Goal: Task Accomplishment & Management: Manage account settings

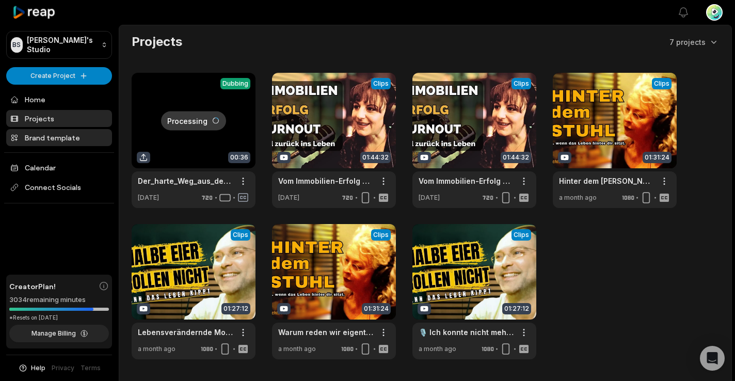
click at [52, 137] on link "Brand template" at bounding box center [59, 137] width 106 height 17
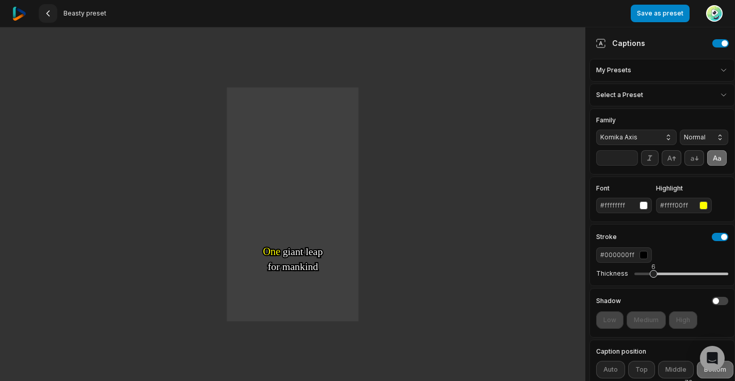
click at [46, 10] on icon at bounding box center [48, 13] width 8 height 8
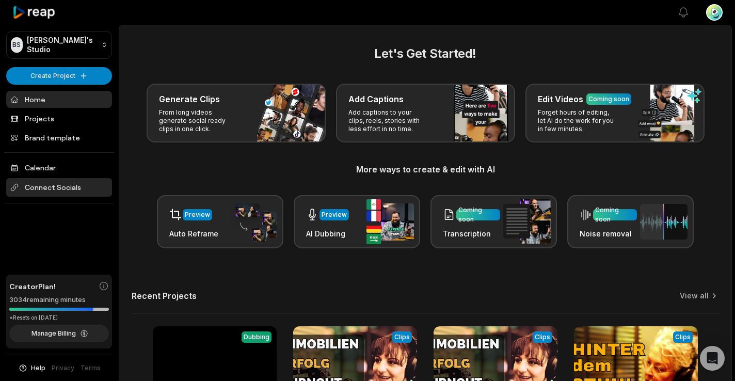
click at [35, 187] on span "Connect Socials" at bounding box center [59, 187] width 106 height 19
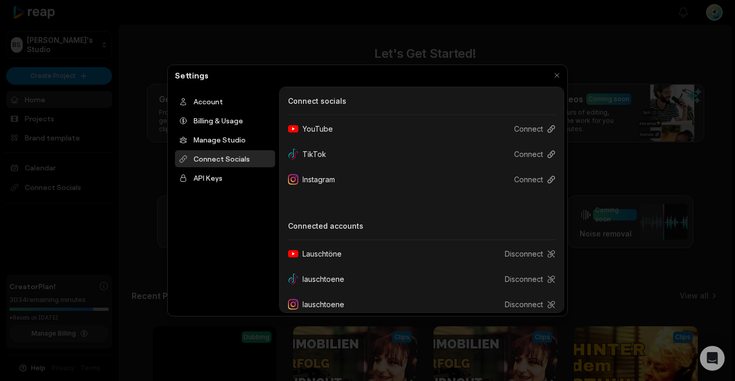
scroll to position [10, 0]
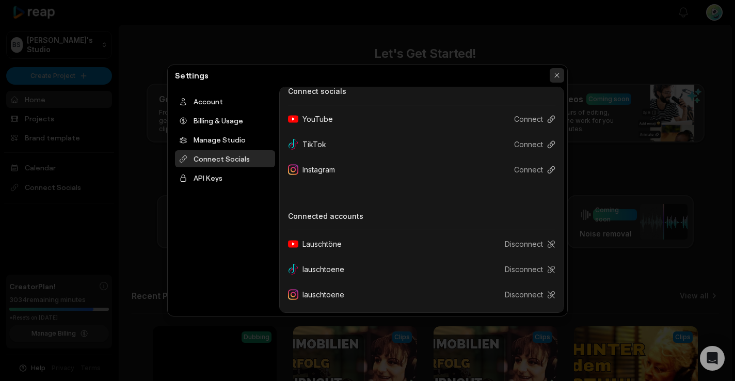
click at [558, 75] on button "button" at bounding box center [556, 75] width 14 height 14
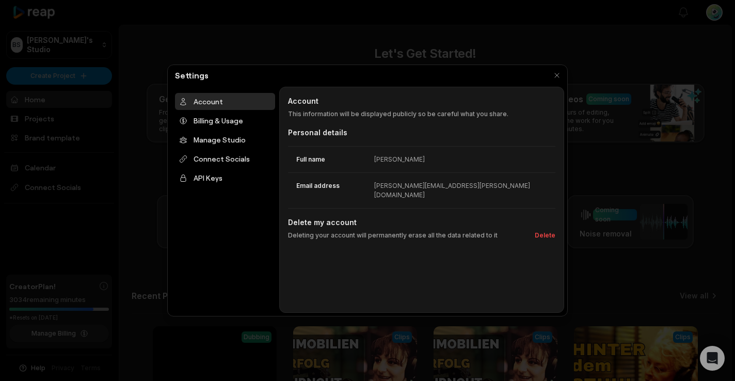
scroll to position [0, 0]
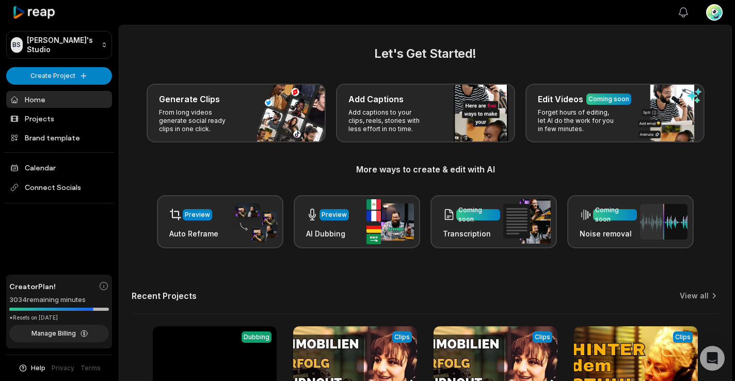
click at [676, 12] on button "View notifications" at bounding box center [683, 12] width 23 height 23
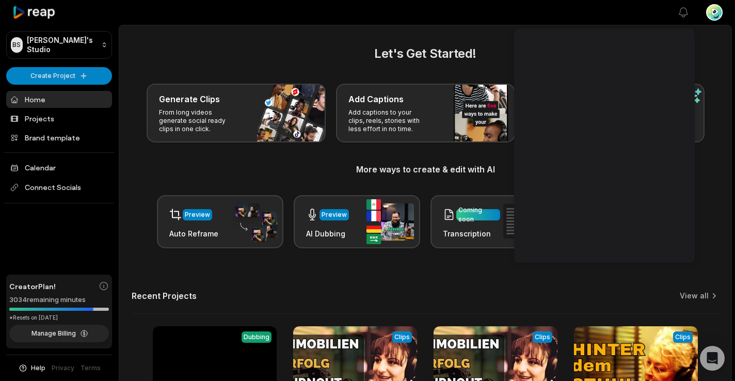
click at [380, 266] on div "Let's Get Started! Generate Clips From long videos generate social ready clips …" at bounding box center [425, 252] width 612 height 417
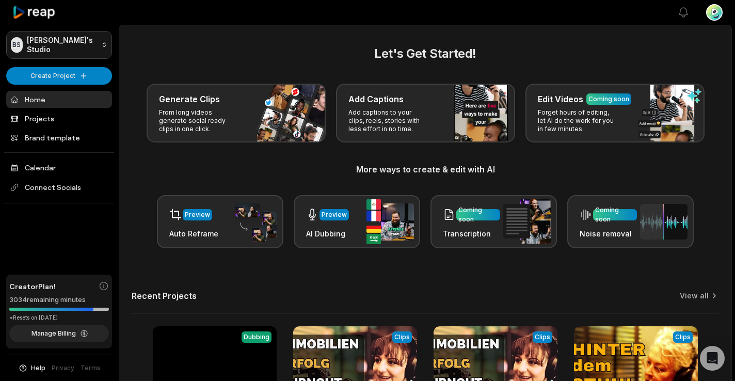
click at [102, 46] on html "BS Bernd's Studio Create Project Home Projects Brand template Calendar Connect …" at bounding box center [367, 190] width 735 height 381
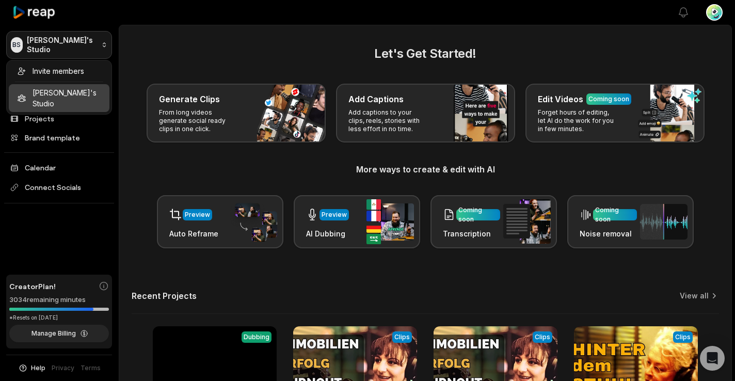
click at [102, 46] on html "BS Bernd's Studio Create Project Home Projects Brand template Calendar Connect …" at bounding box center [367, 190] width 735 height 381
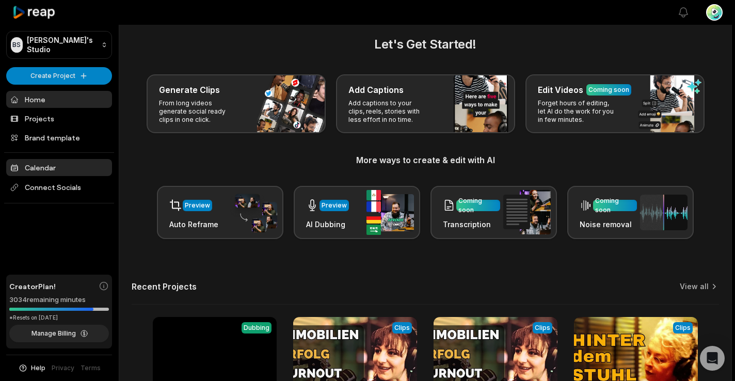
scroll to position [10, 0]
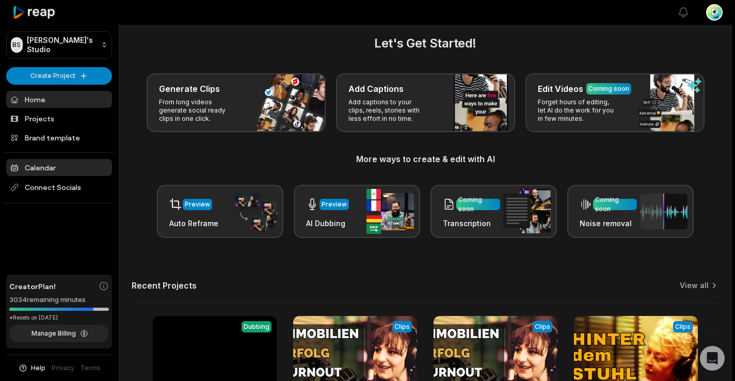
click at [39, 167] on link "Calendar" at bounding box center [59, 167] width 106 height 17
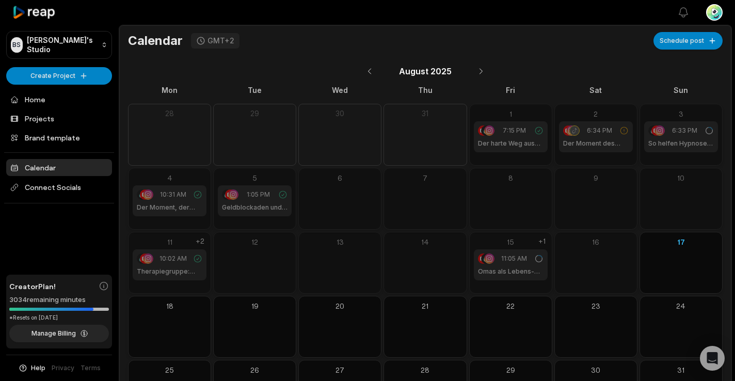
click at [36, 9] on icon at bounding box center [34, 13] width 44 height 14
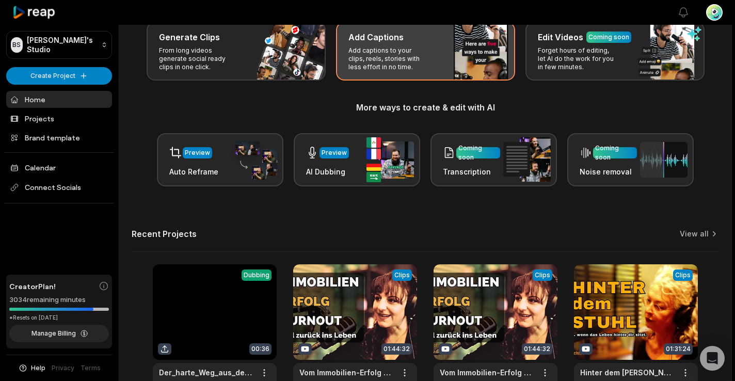
scroll to position [134, 0]
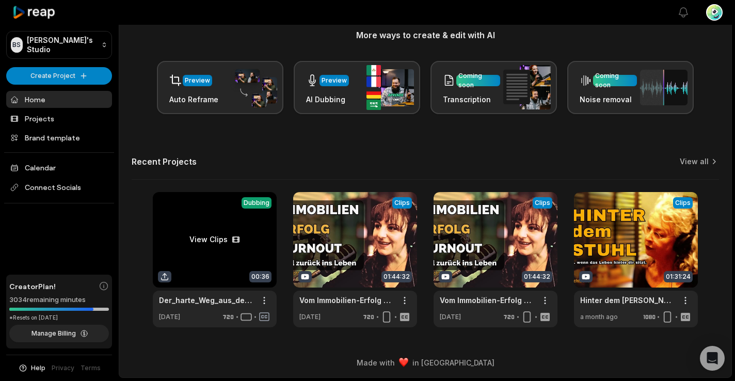
click at [210, 240] on link at bounding box center [215, 259] width 124 height 135
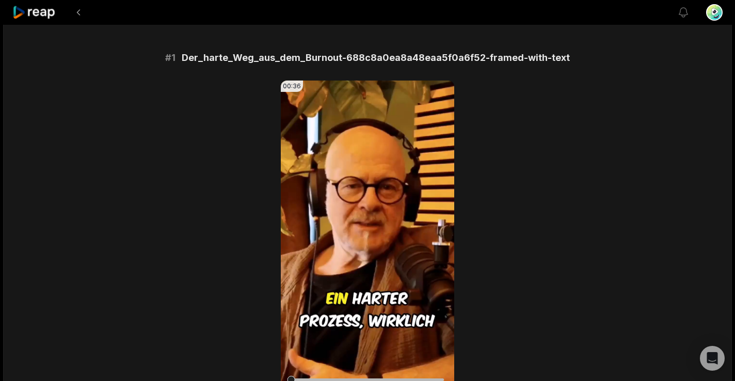
scroll to position [77, 0]
click at [367, 234] on icon at bounding box center [368, 234] width 8 height 9
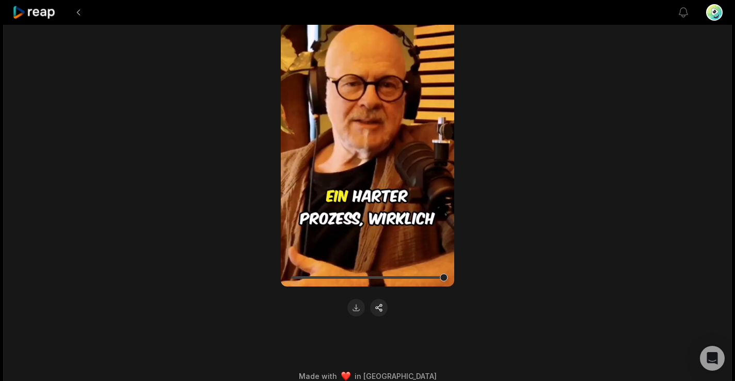
scroll to position [192, 0]
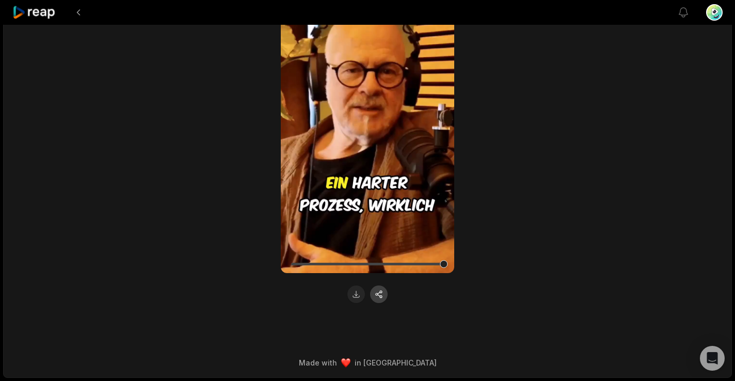
click at [381, 294] on button "button" at bounding box center [379, 294] width 18 height 18
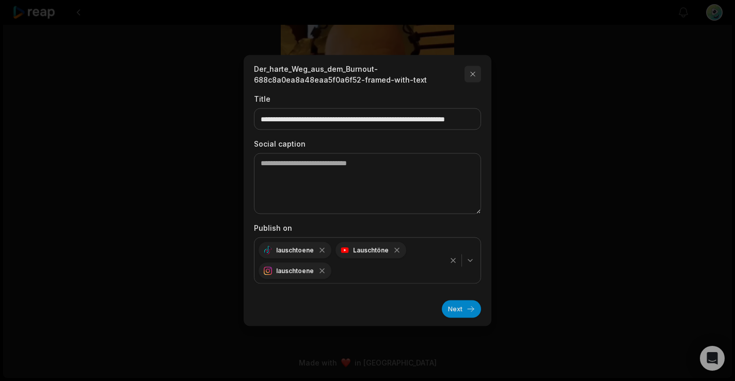
click at [475, 75] on button "button" at bounding box center [472, 74] width 17 height 17
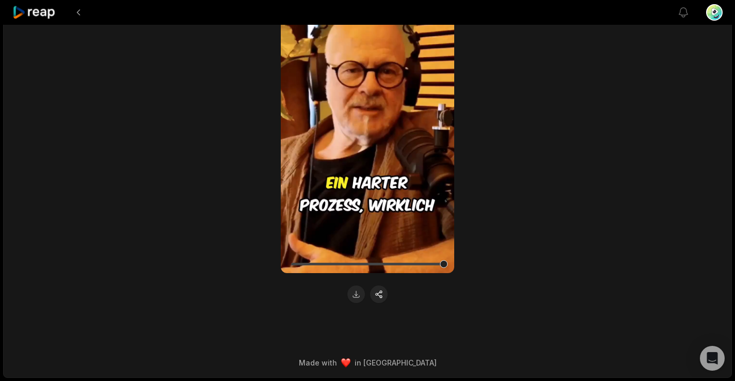
click at [512, 102] on div "00:36 Your browser does not support mp4 format." at bounding box center [367, 134] width 499 height 338
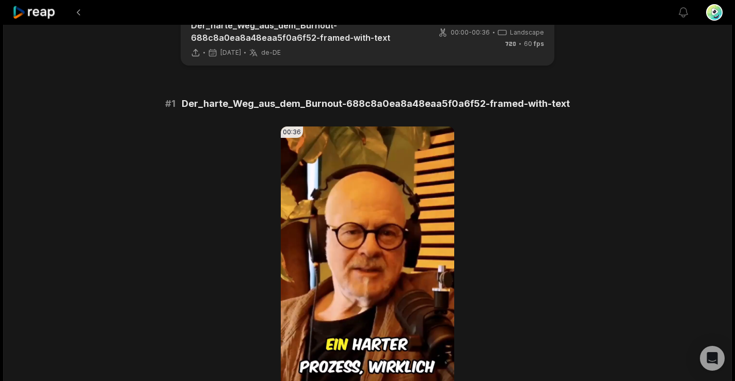
scroll to position [0, 0]
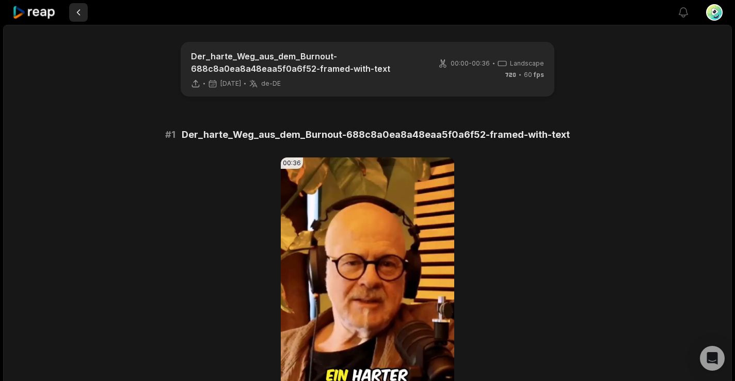
click at [80, 14] on button at bounding box center [78, 12] width 19 height 19
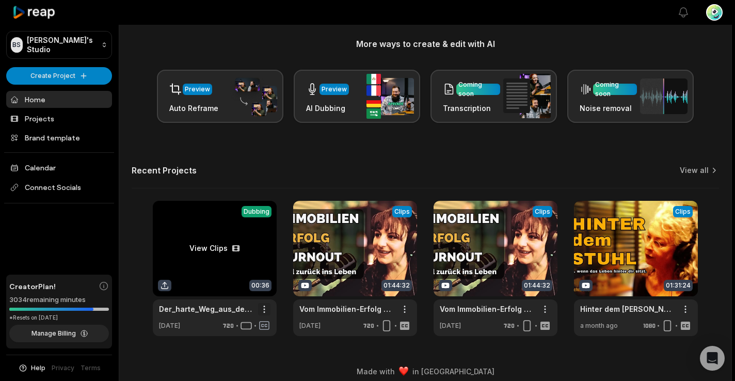
scroll to position [126, 0]
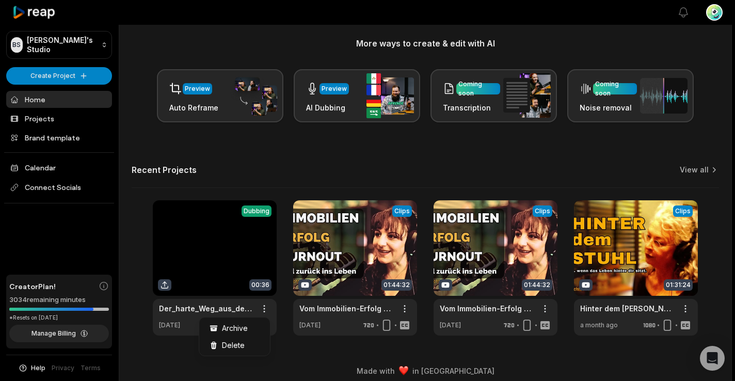
click at [265, 255] on html "BS Bernd's Studio Create Project Home Projects Brand template Calendar Connect …" at bounding box center [367, 64] width 735 height 381
click at [236, 341] on span "Delete" at bounding box center [233, 344] width 23 height 11
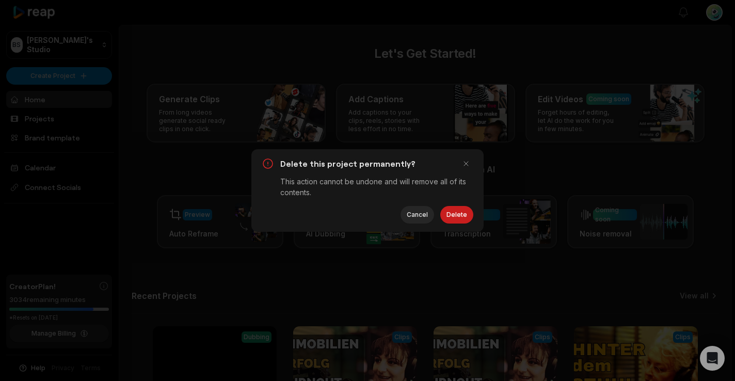
scroll to position [0, 0]
click at [456, 215] on button "Delete" at bounding box center [456, 215] width 33 height 18
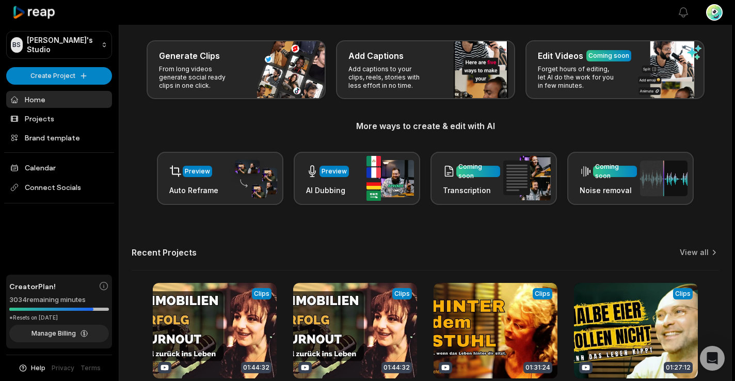
scroll to position [44, 0]
click at [707, 251] on link "View all" at bounding box center [693, 252] width 29 height 10
